Goal: Information Seeking & Learning: Learn about a topic

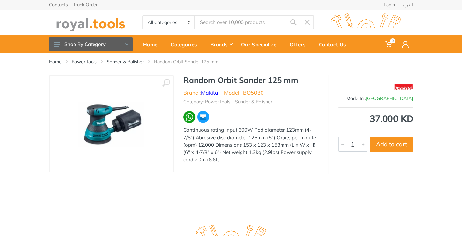
click at [123, 62] on link "Sander & Polisher" at bounding box center [125, 61] width 37 height 7
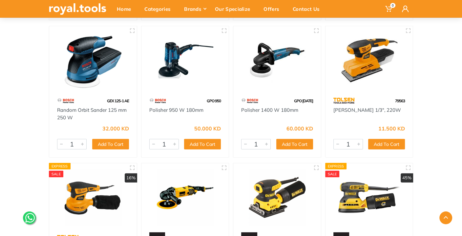
scroll to position [1270, 0]
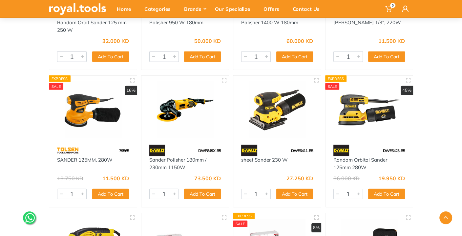
click at [352, 92] on img at bounding box center [370, 110] width 76 height 57
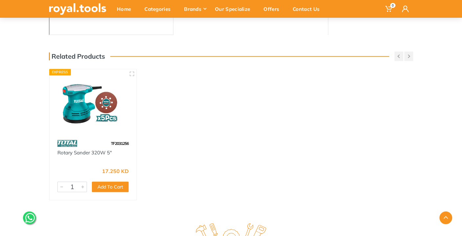
scroll to position [219, 0]
